Goal: Find specific page/section: Find specific page/section

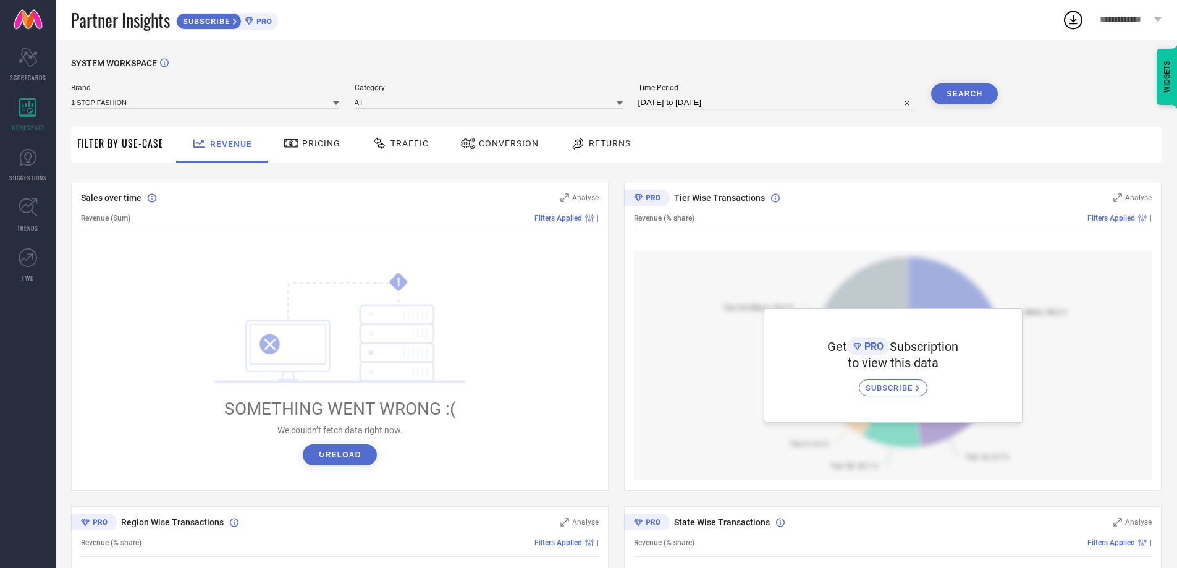
click at [913, 383] on div "SUBSCRIBE" at bounding box center [893, 387] width 69 height 17
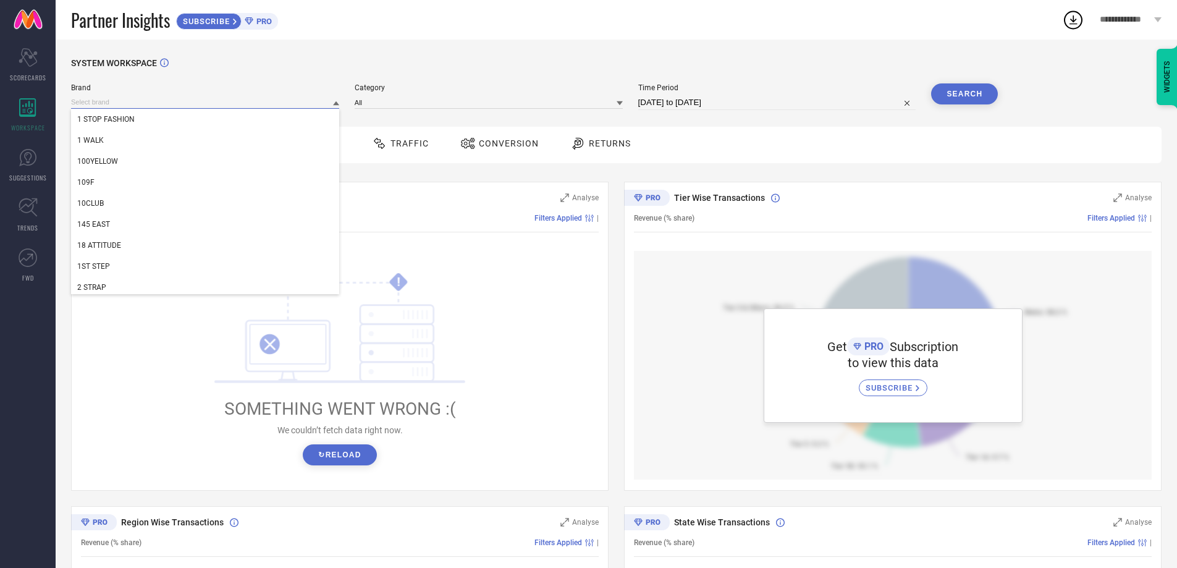
click at [271, 101] on input at bounding box center [205, 102] width 268 height 13
click at [36, 171] on link "SUGGESTIONS" at bounding box center [28, 164] width 56 height 49
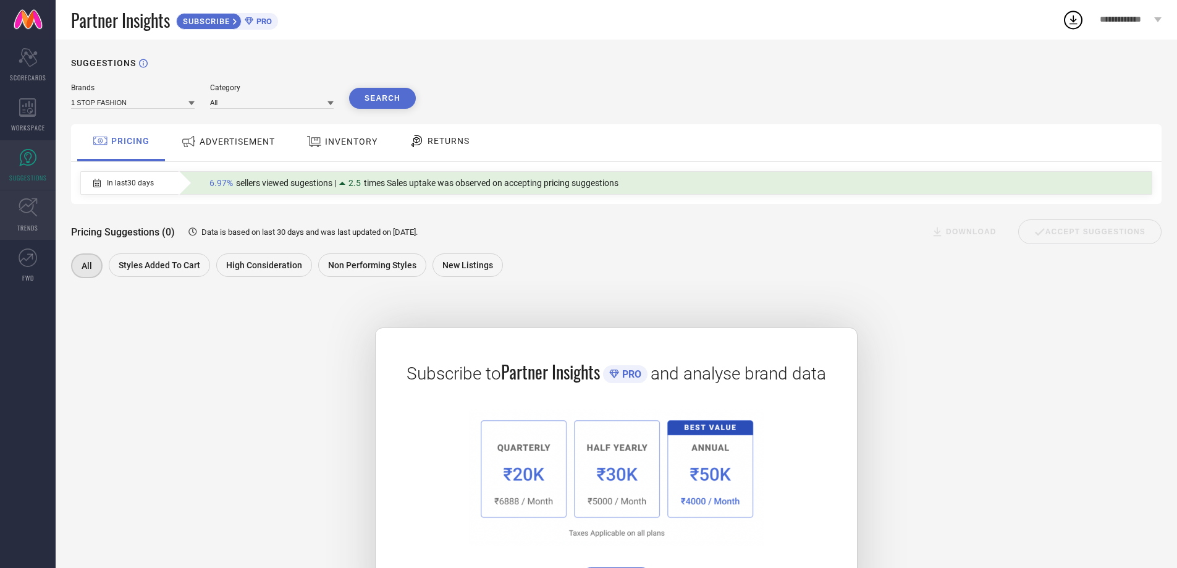
click at [36, 210] on icon at bounding box center [28, 207] width 19 height 19
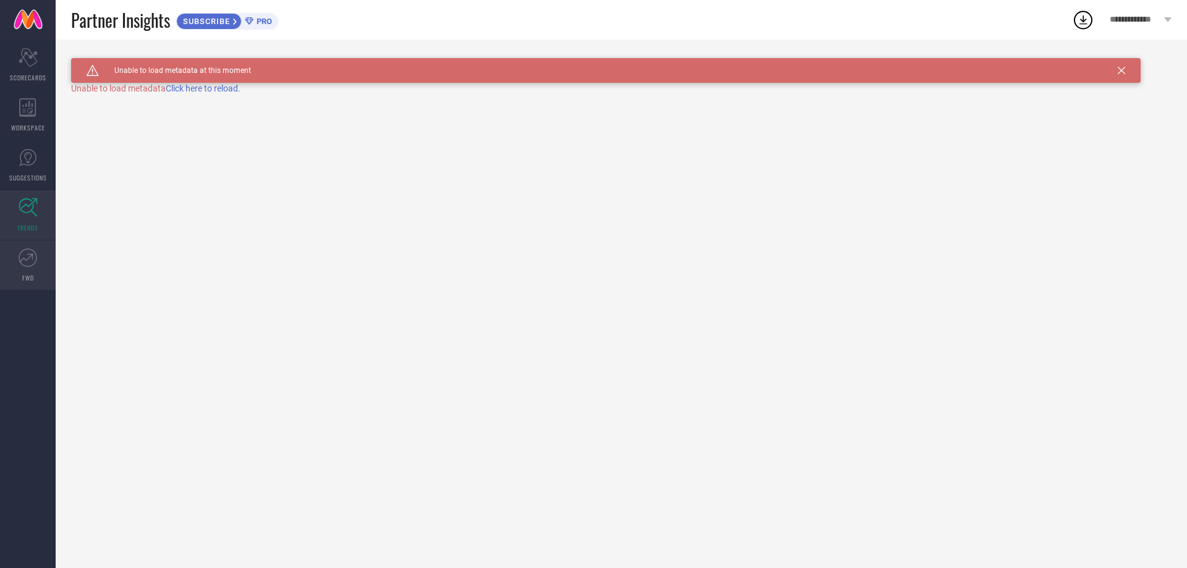
click at [33, 255] on icon at bounding box center [28, 257] width 19 height 19
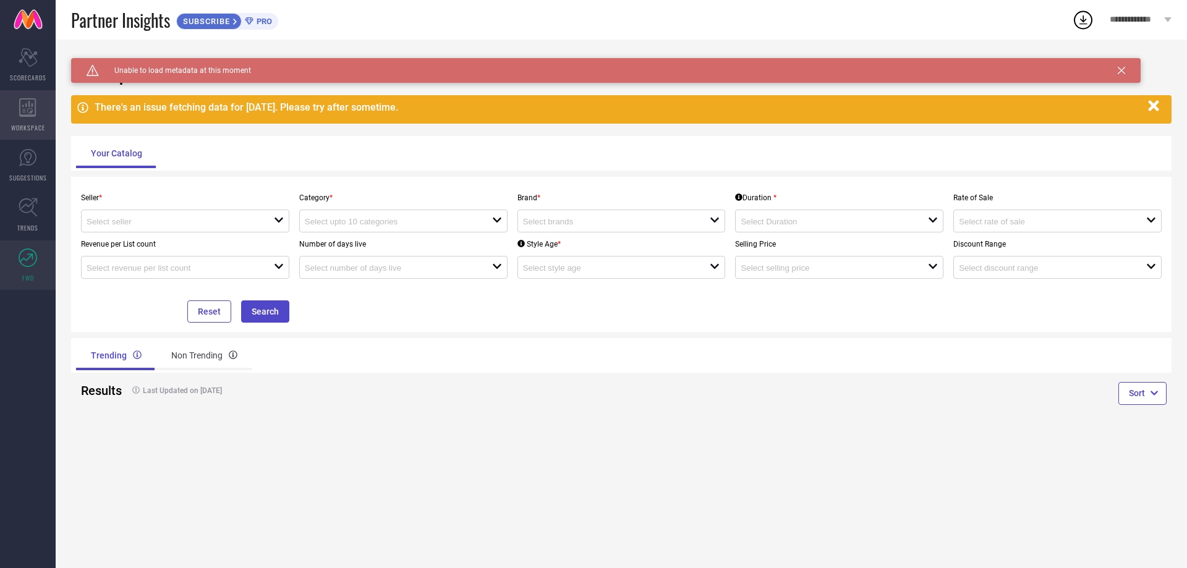
click at [36, 129] on span "WORKSPACE" at bounding box center [28, 127] width 34 height 9
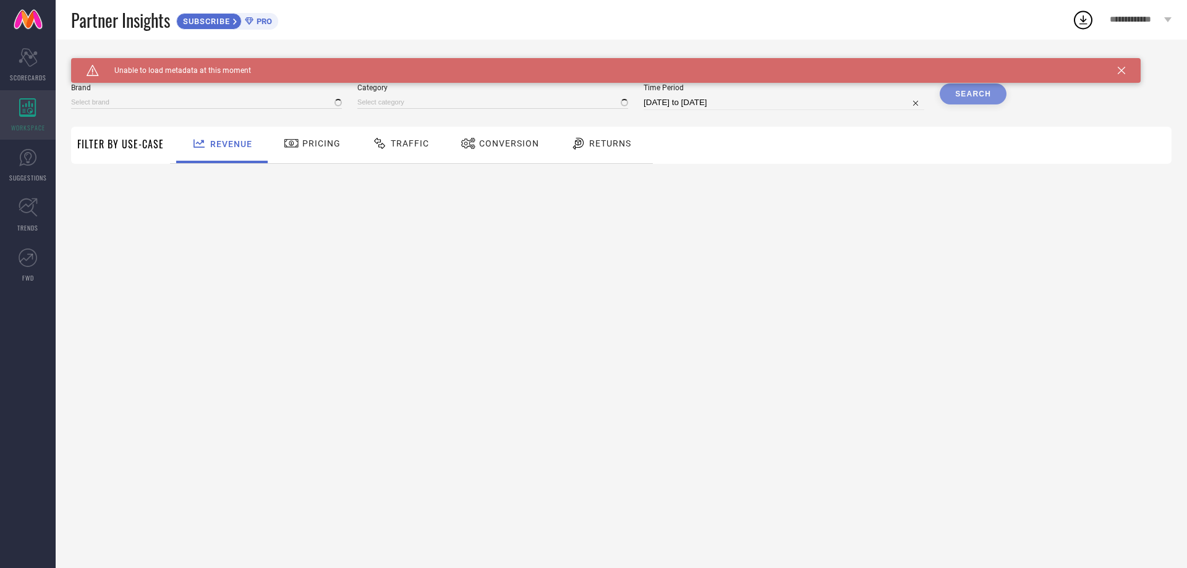
type input "1 STOP FASHION"
type input "All"
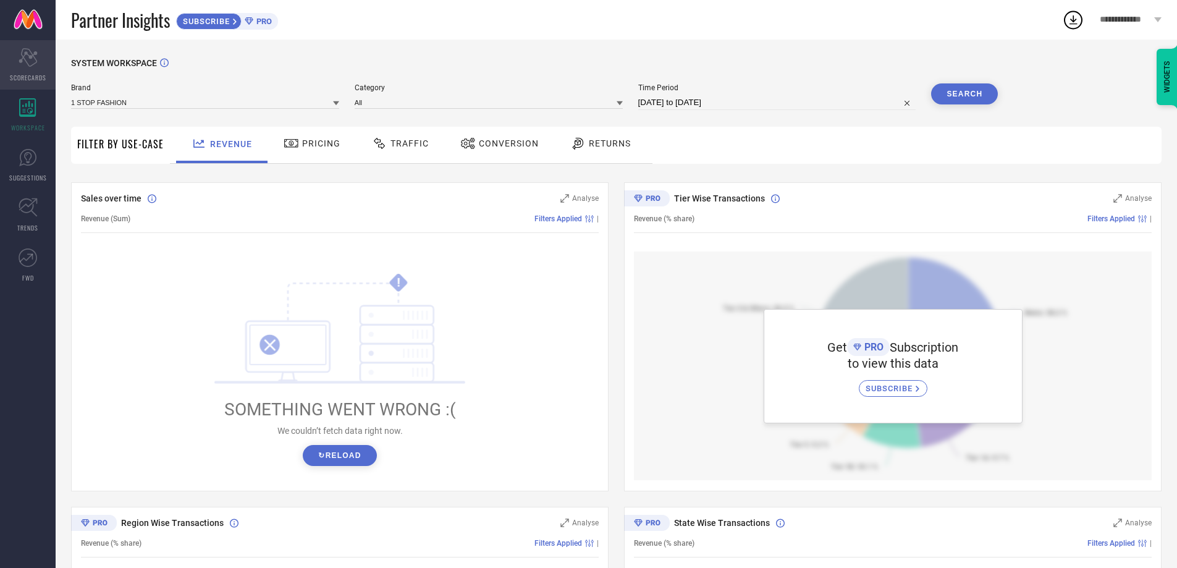
click at [20, 59] on icon at bounding box center [28, 57] width 19 height 19
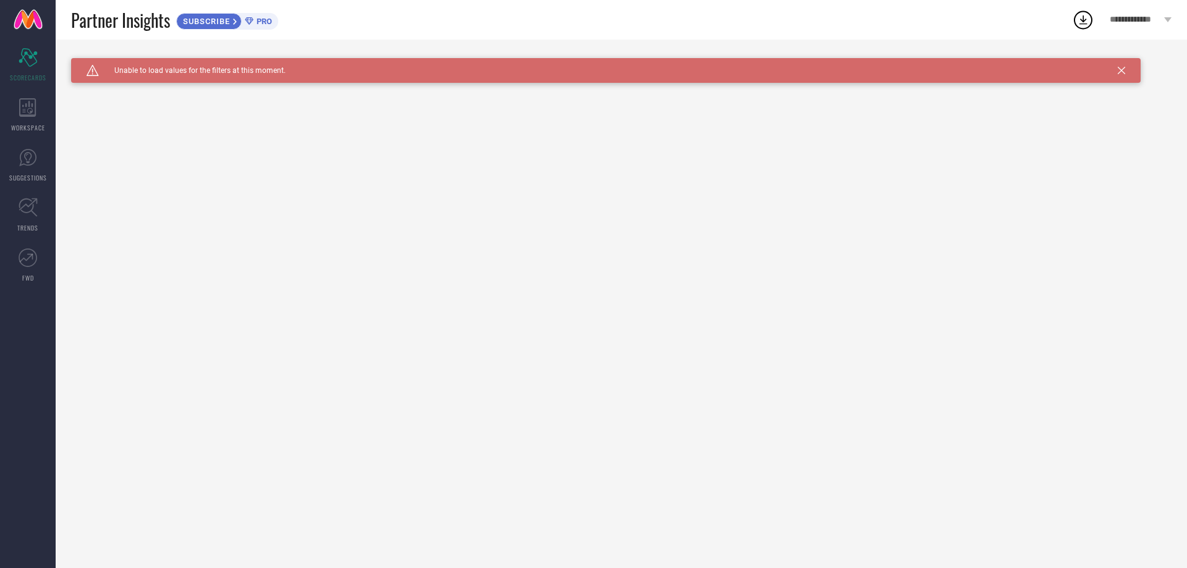
click at [1159, 21] on span "**********" at bounding box center [1134, 20] width 51 height 11
